Goal: Check status: Check status

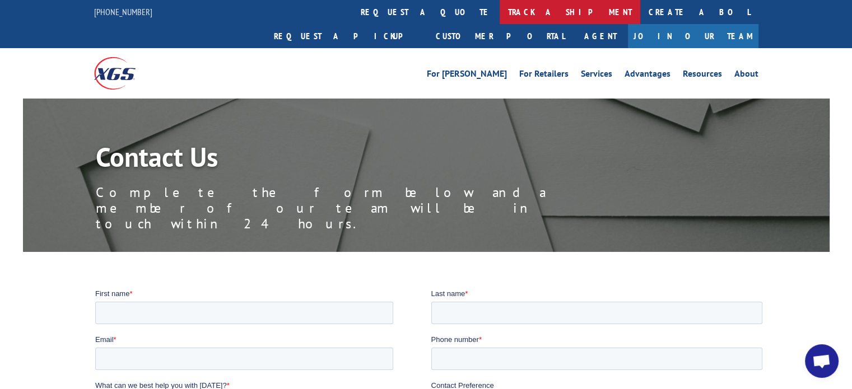
click at [500, 17] on link "track a shipment" at bounding box center [570, 12] width 141 height 24
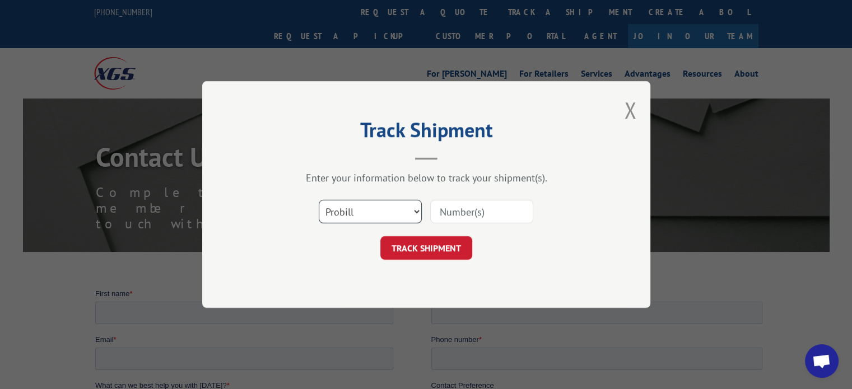
click at [368, 212] on select "Select category... Probill BOL PO" at bounding box center [370, 212] width 103 height 24
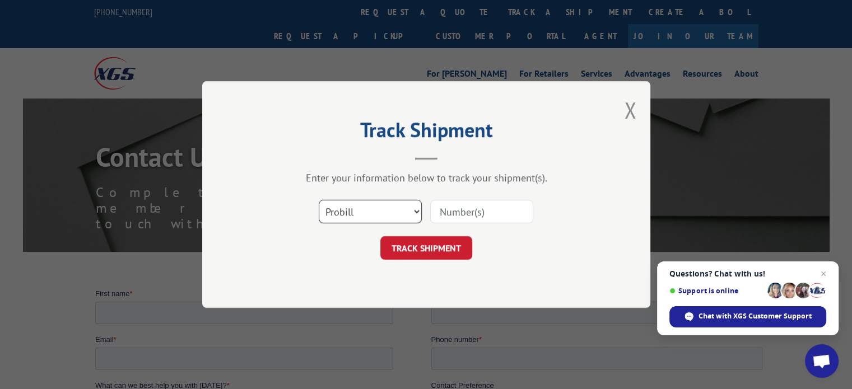
select select "bol"
click at [319, 200] on select "Select category... Probill BOL PO" at bounding box center [370, 212] width 103 height 24
click at [472, 221] on input at bounding box center [481, 212] width 103 height 24
drag, startPoint x: 468, startPoint y: 217, endPoint x: 481, endPoint y: 215, distance: 13.1
click at [471, 217] on input at bounding box center [481, 212] width 103 height 24
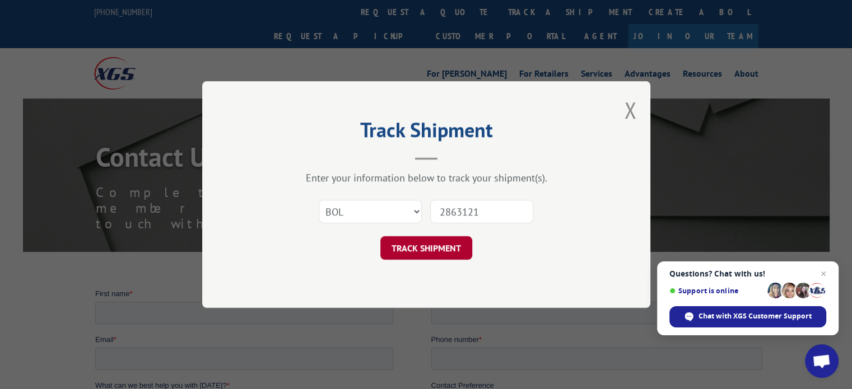
type input "2863121"
click at [445, 255] on button "TRACK SHIPMENT" at bounding box center [426, 248] width 92 height 24
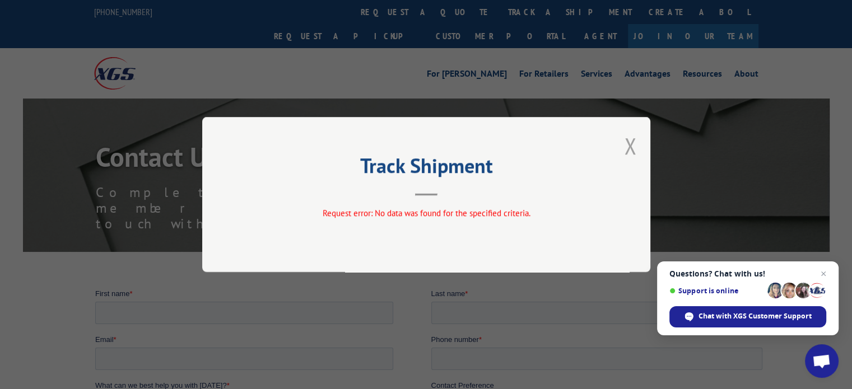
click at [631, 143] on button "Close modal" at bounding box center [630, 146] width 12 height 30
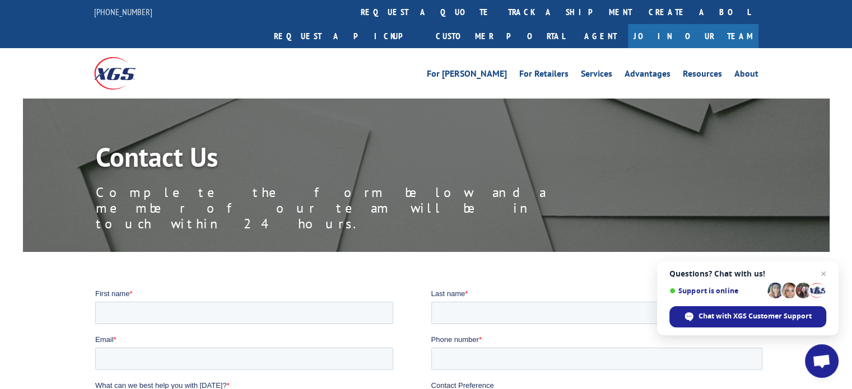
click at [500, 12] on link "track a shipment" at bounding box center [570, 12] width 141 height 24
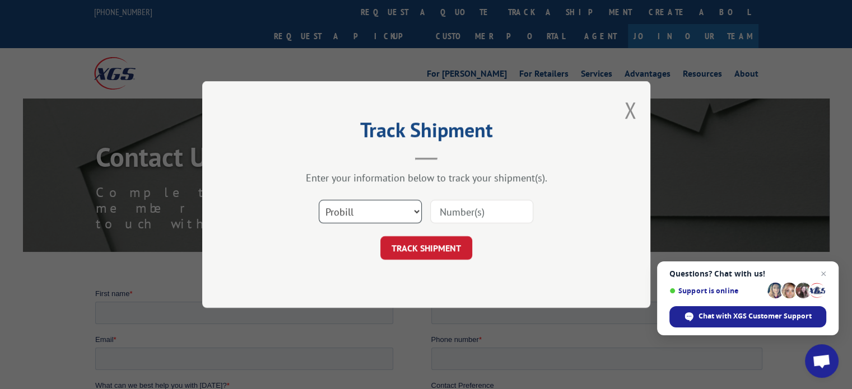
click at [361, 210] on select "Select category... Probill BOL PO" at bounding box center [370, 212] width 103 height 24
select select "bol"
click at [319, 200] on select "Select category... Probill BOL PO" at bounding box center [370, 212] width 103 height 24
click at [453, 206] on input at bounding box center [481, 212] width 103 height 24
type input "2863121"
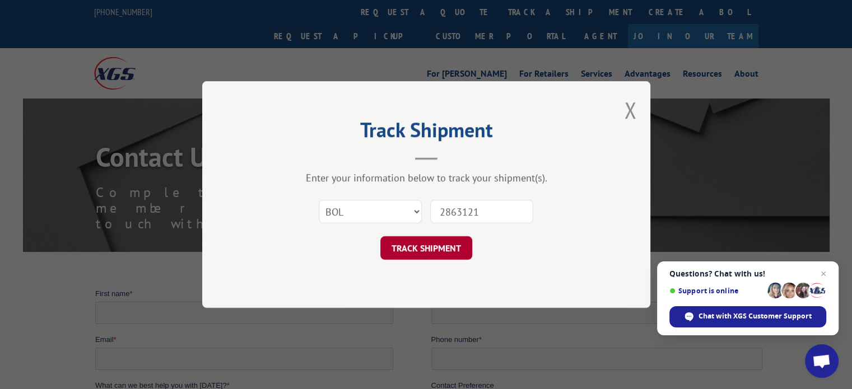
click at [429, 248] on button "TRACK SHIPMENT" at bounding box center [426, 248] width 92 height 24
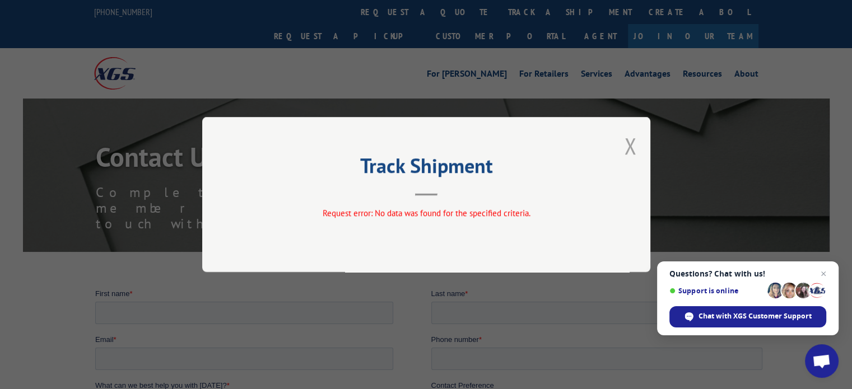
click at [630, 143] on button "Close modal" at bounding box center [630, 146] width 12 height 30
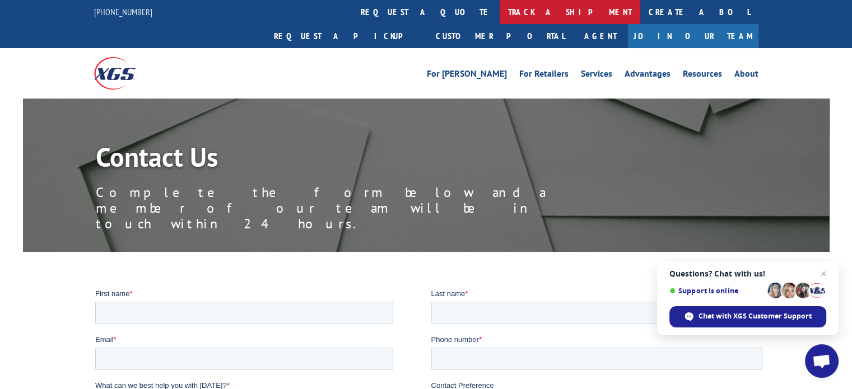
click at [500, 12] on link "track a shipment" at bounding box center [570, 12] width 141 height 24
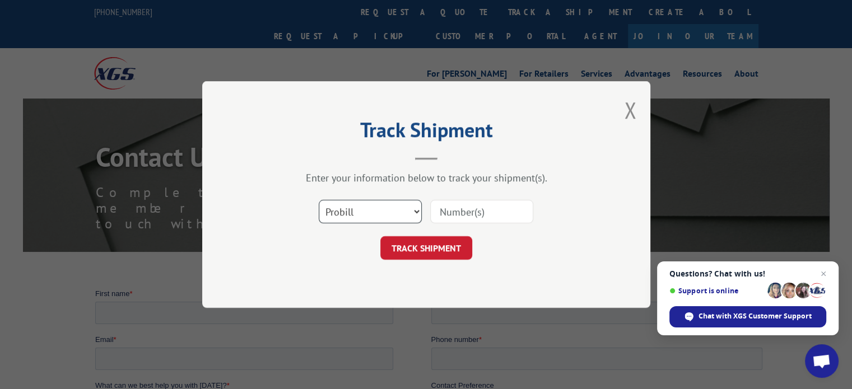
click at [415, 212] on select "Select category... Probill BOL PO" at bounding box center [370, 212] width 103 height 24
select select "bol"
click at [319, 200] on select "Select category... Probill BOL PO" at bounding box center [370, 212] width 103 height 24
click at [475, 206] on input at bounding box center [481, 212] width 103 height 24
type input "2863121"
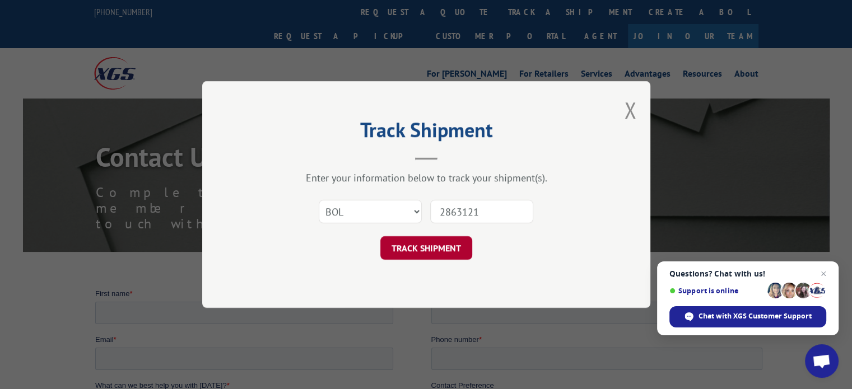
click at [402, 254] on button "TRACK SHIPMENT" at bounding box center [426, 248] width 92 height 24
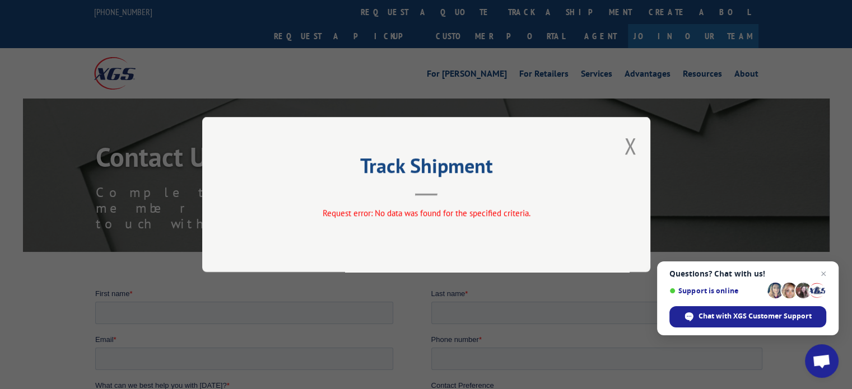
click at [628, 149] on button "Close modal" at bounding box center [630, 146] width 12 height 30
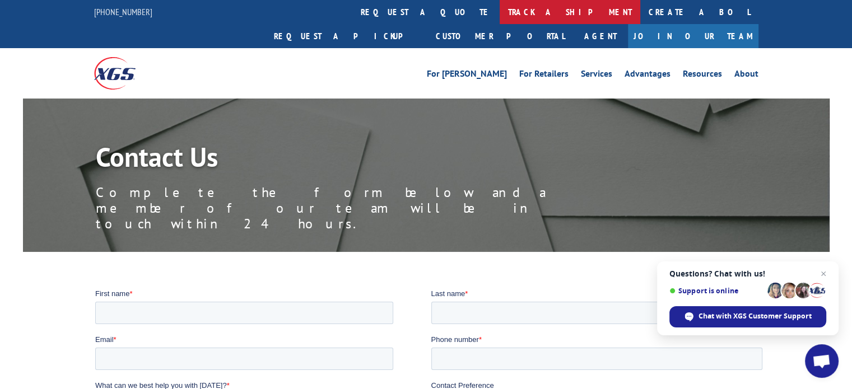
click at [500, 13] on link "track a shipment" at bounding box center [570, 12] width 141 height 24
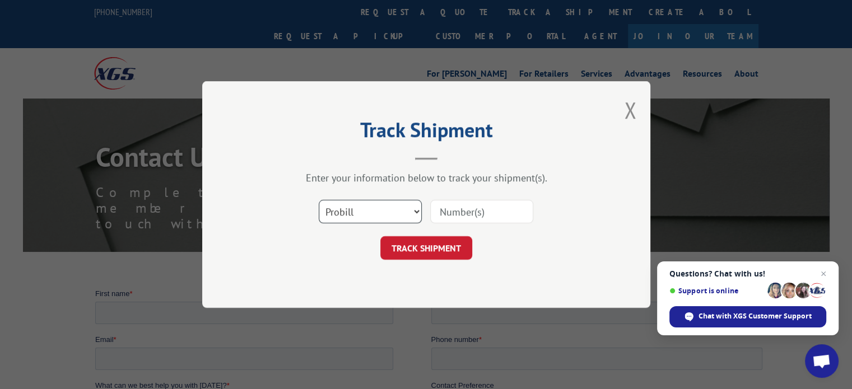
click at [335, 213] on select "Select category... Probill BOL PO" at bounding box center [370, 212] width 103 height 24
select select "bol"
click at [319, 200] on select "Select category... Probill BOL PO" at bounding box center [370, 212] width 103 height 24
click at [482, 206] on input at bounding box center [481, 212] width 103 height 24
drag, startPoint x: 538, startPoint y: 208, endPoint x: 546, endPoint y: 210, distance: 8.0
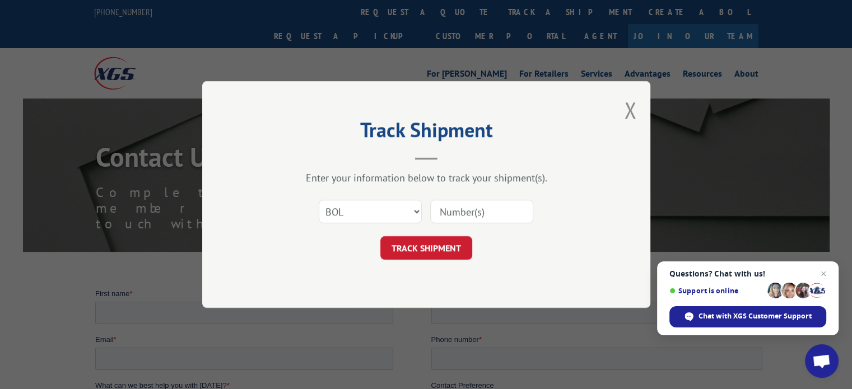
click at [540, 209] on div "Select category... Probill BOL PO" at bounding box center [426, 211] width 336 height 37
drag, startPoint x: 501, startPoint y: 210, endPoint x: 520, endPoint y: 212, distance: 18.6
click at [508, 211] on input at bounding box center [481, 212] width 103 height 24
type input "2869449"
click at [449, 250] on button "TRACK SHIPMENT" at bounding box center [426, 248] width 92 height 24
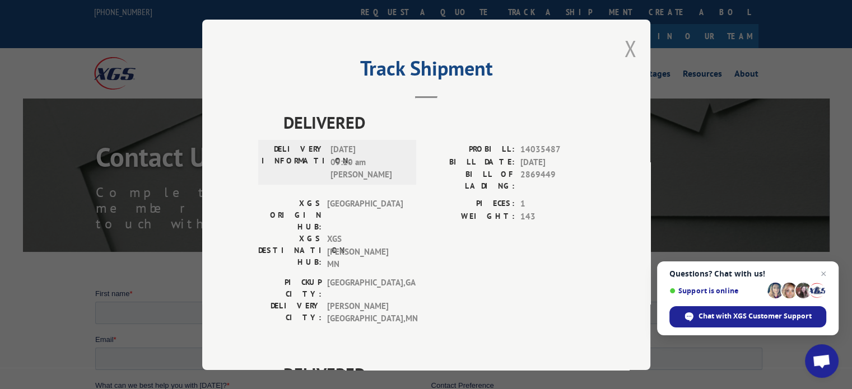
click at [626, 42] on button "Close modal" at bounding box center [630, 49] width 12 height 30
